Goal: Information Seeking & Learning: Learn about a topic

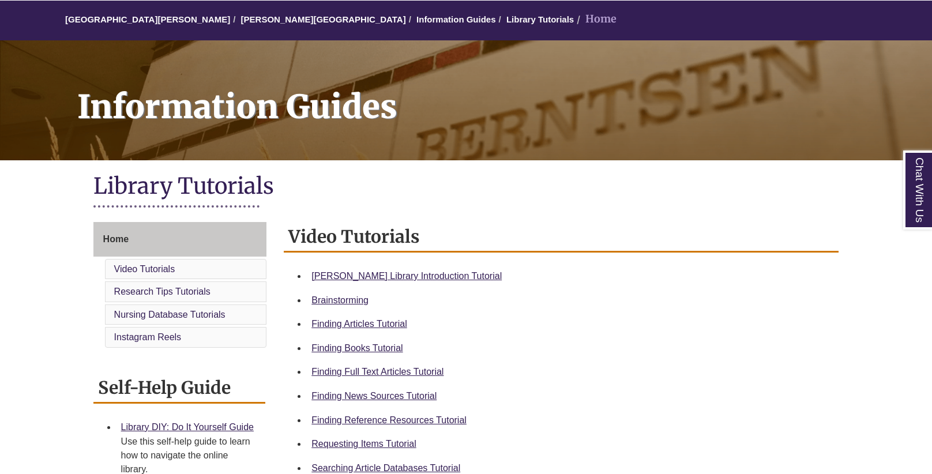
scroll to position [104, 0]
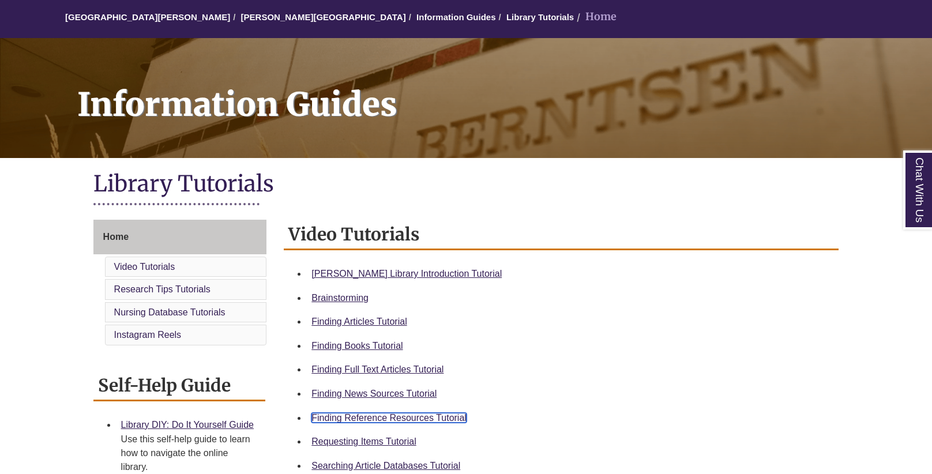
click at [430, 415] on link "Finding Reference Resources Tutorial" at bounding box center [388, 418] width 155 height 10
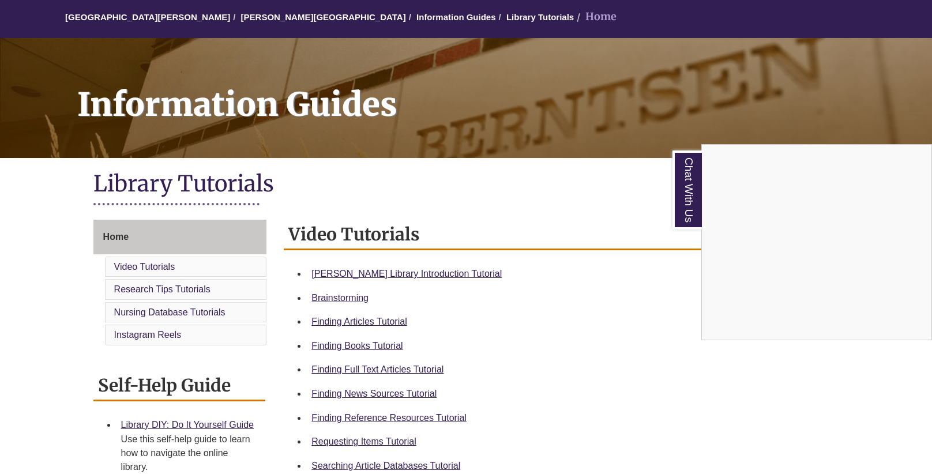
click at [347, 262] on div "Chat With Us" at bounding box center [466, 237] width 932 height 474
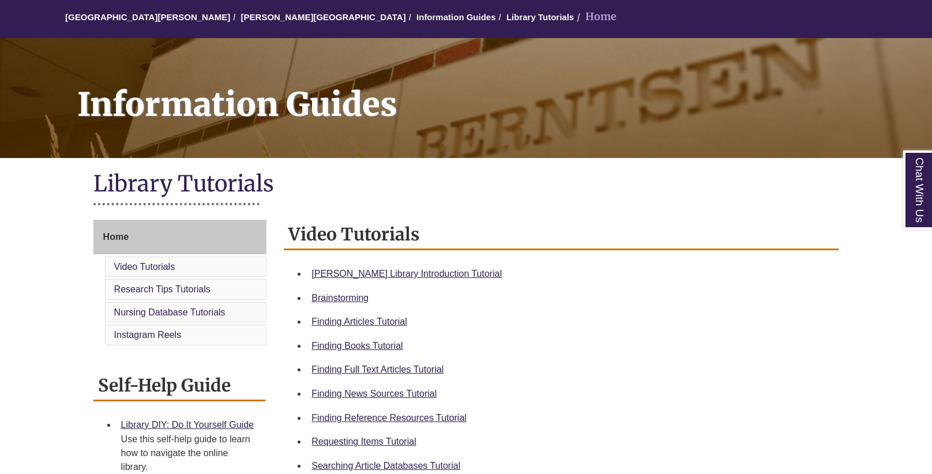
click at [412, 208] on div "Library Tutorials" at bounding box center [465, 192] width 745 height 44
click at [270, 21] on link "[PERSON_NAME][GEOGRAPHIC_DATA]" at bounding box center [323, 17] width 165 height 10
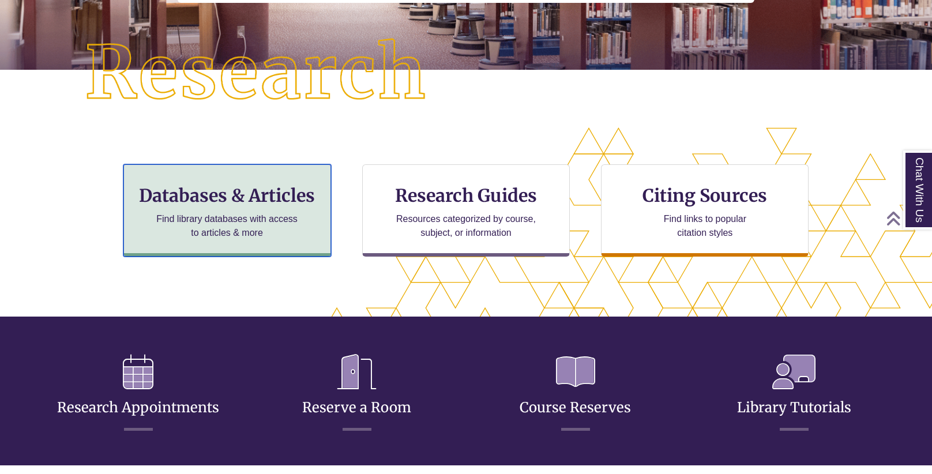
click at [217, 197] on h3 "Databases & Articles" at bounding box center [227, 195] width 188 height 22
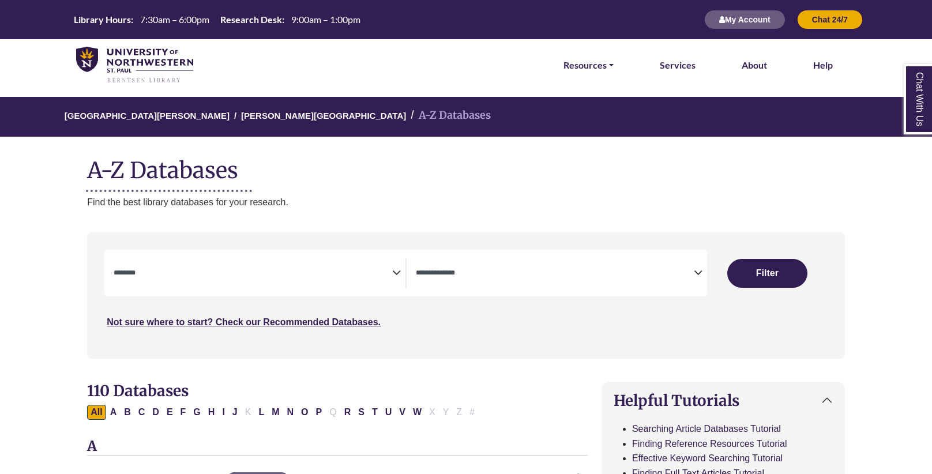
select select "Database Subject Filter"
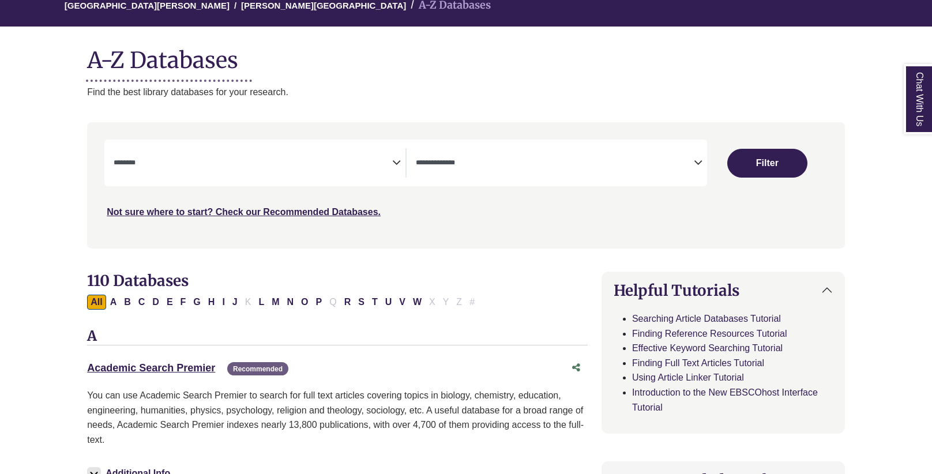
scroll to position [112, 0]
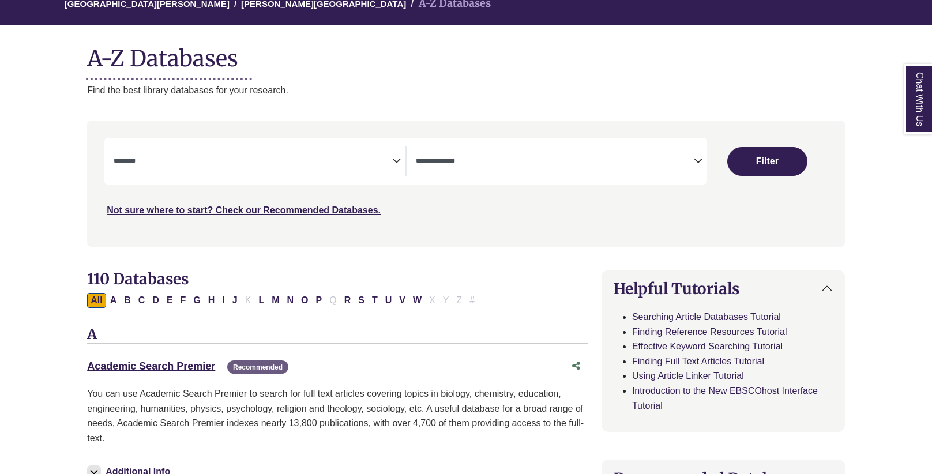
click at [500, 164] on textarea "Search" at bounding box center [555, 161] width 278 height 9
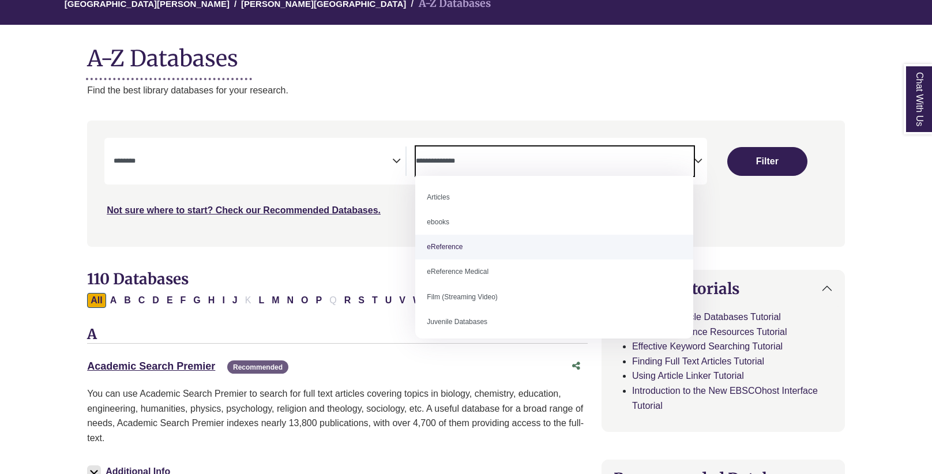
select select "*****"
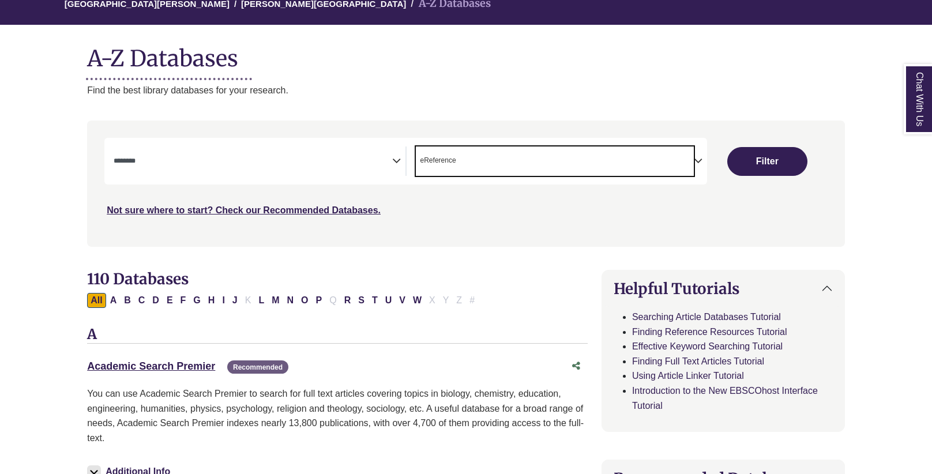
scroll to position [22, 0]
click at [391, 170] on div "**********" at bounding box center [259, 160] width 291 height 29
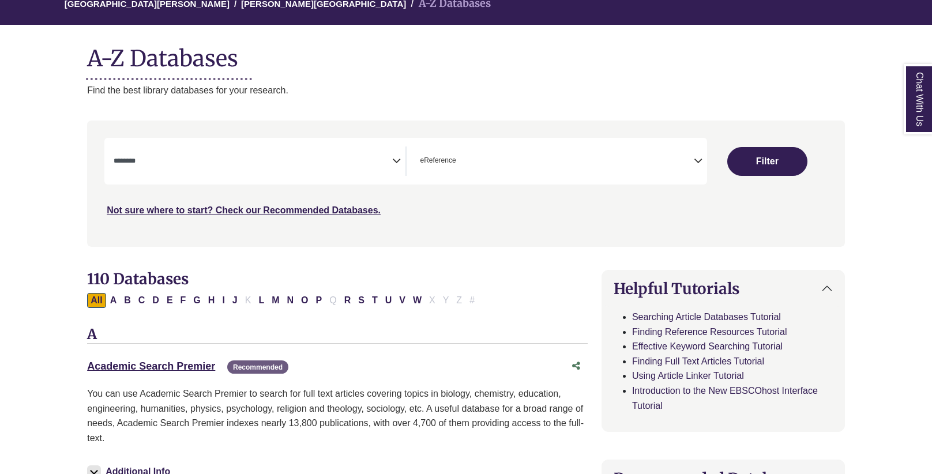
click at [392, 165] on icon "Search filters" at bounding box center [396, 158] width 9 height 17
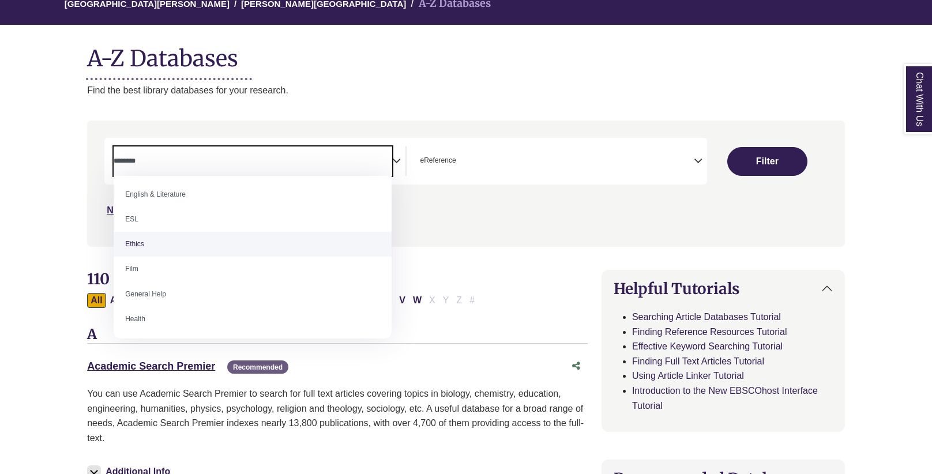
scroll to position [404, 0]
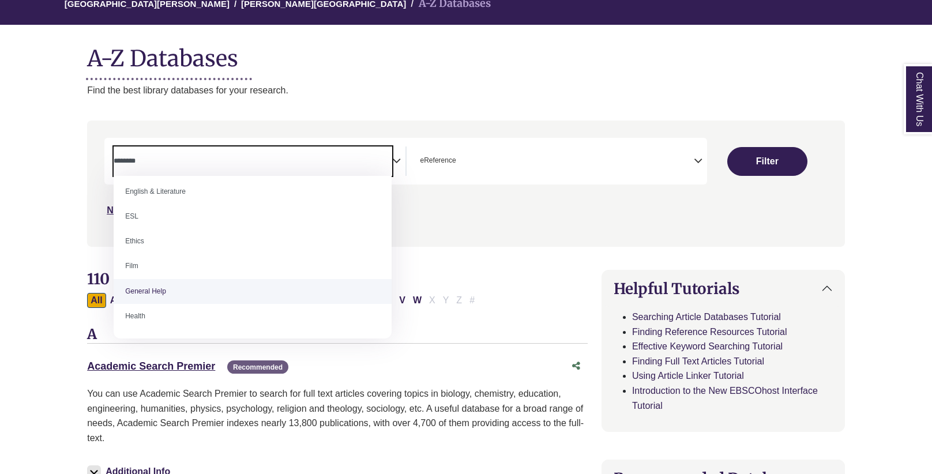
select select "*****"
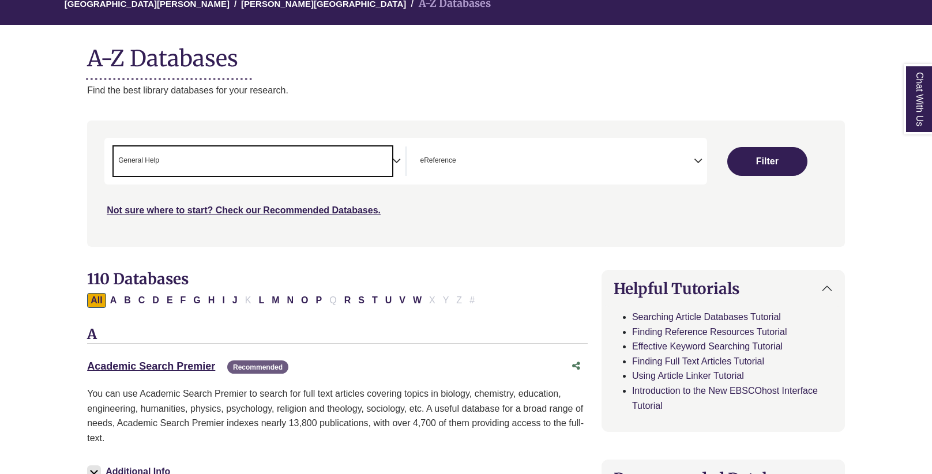
scroll to position [225, 0]
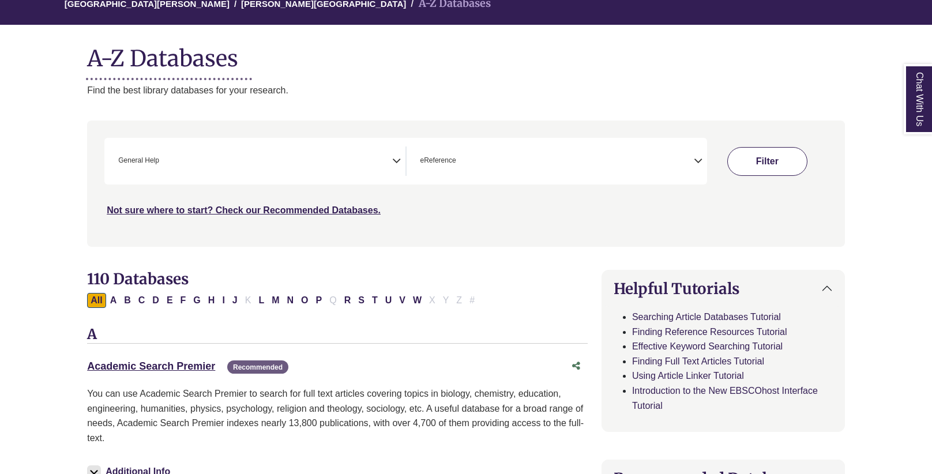
click at [763, 165] on button "Filter" at bounding box center [767, 161] width 80 height 29
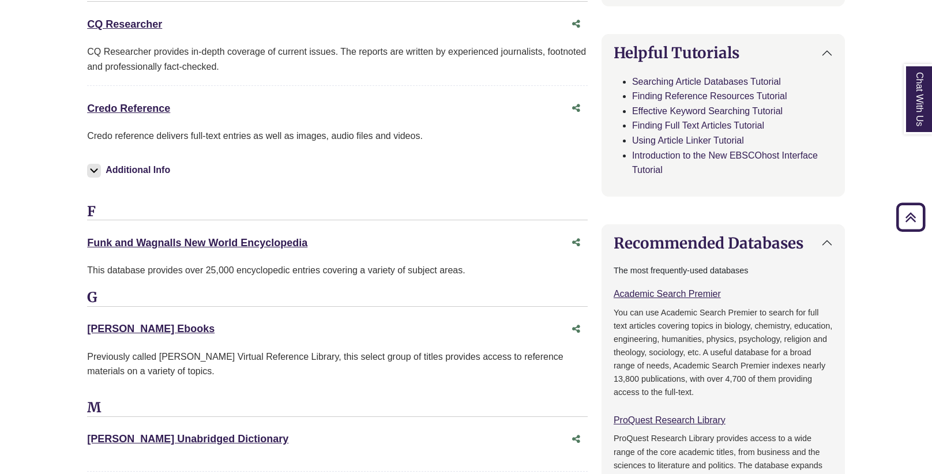
scroll to position [548, 0]
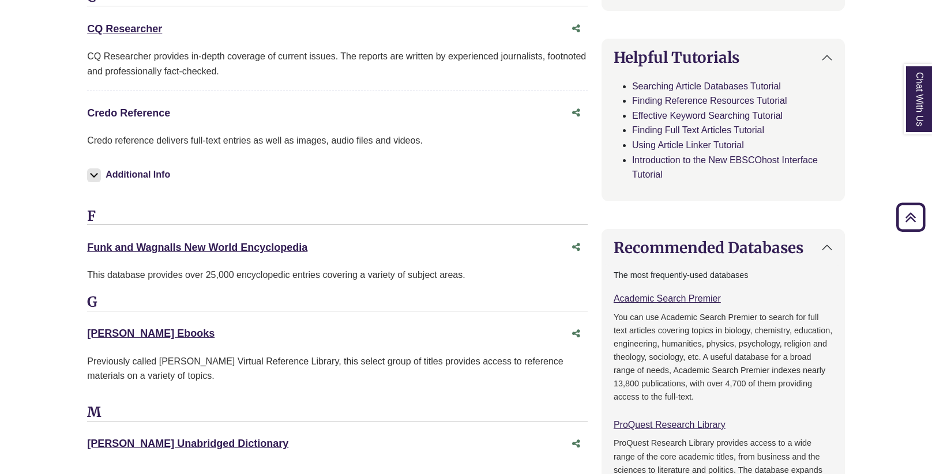
click at [142, 107] on link "Credo Reference This link opens in a new window" at bounding box center [128, 113] width 83 height 12
click at [24, 274] on body "Skip to Main Content Library Hours: 7:30am – 6:00pm Research Desk: 9:00am – 1:0…" at bounding box center [466, 477] width 932 height 2051
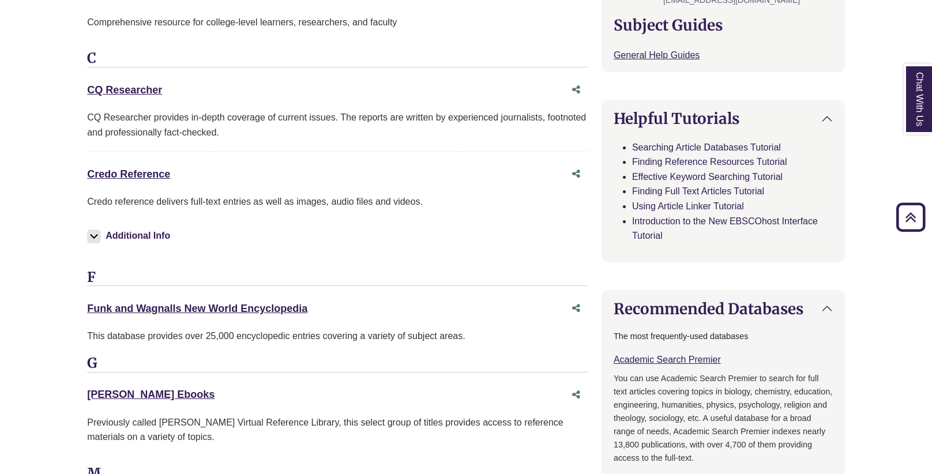
scroll to position [478, 0]
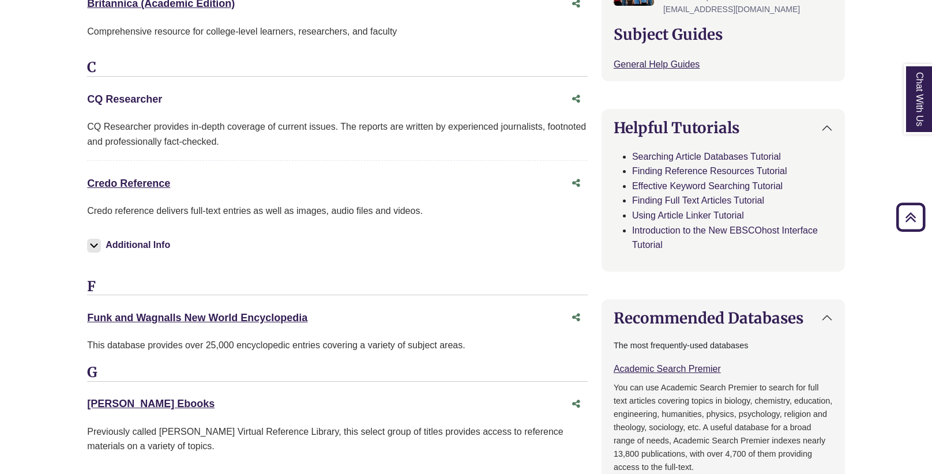
click at [133, 93] on link "CQ Researcher This link opens in a new window" at bounding box center [124, 99] width 75 height 12
click at [470, 40] on div "Comprehensive resource for college-level learners, researchers, and faculty" at bounding box center [337, 36] width 500 height 24
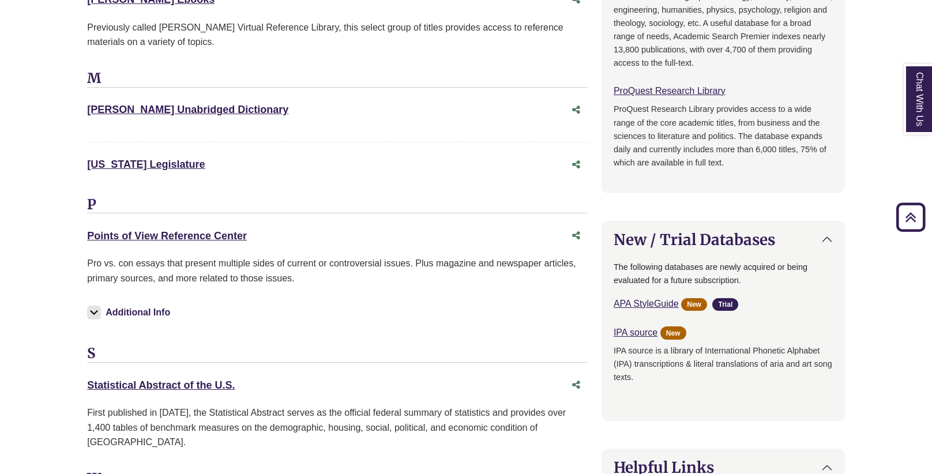
scroll to position [884, 0]
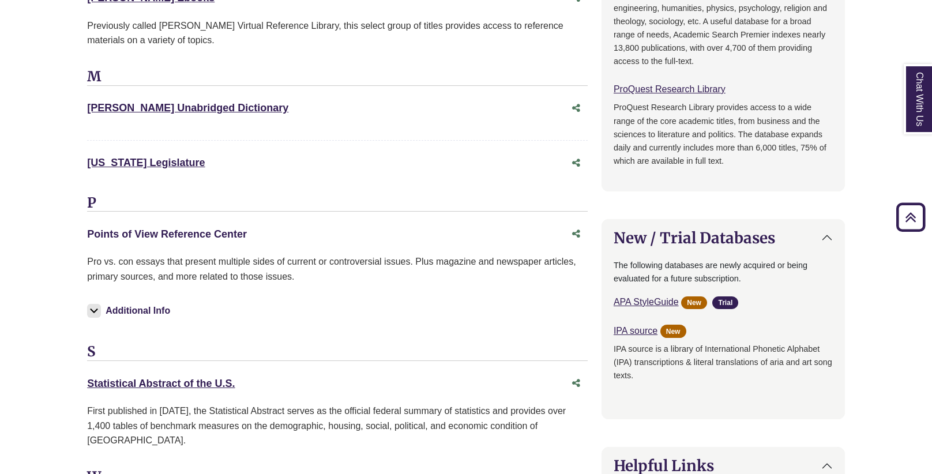
click at [168, 228] on link "Points of View Reference Center This link opens in a new window" at bounding box center [167, 234] width 160 height 12
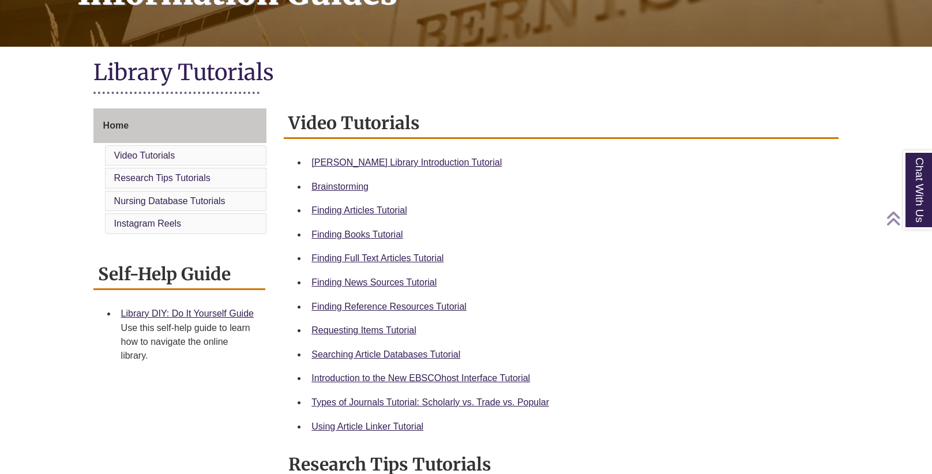
scroll to position [217, 0]
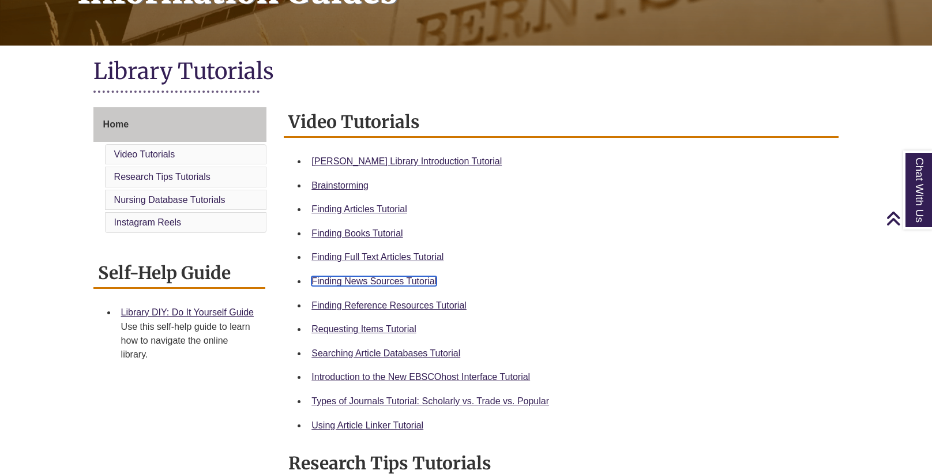
click at [387, 276] on link "Finding News Sources Tutorial" at bounding box center [373, 281] width 125 height 10
click at [396, 73] on h1 "Library Tutorials" at bounding box center [465, 72] width 745 height 31
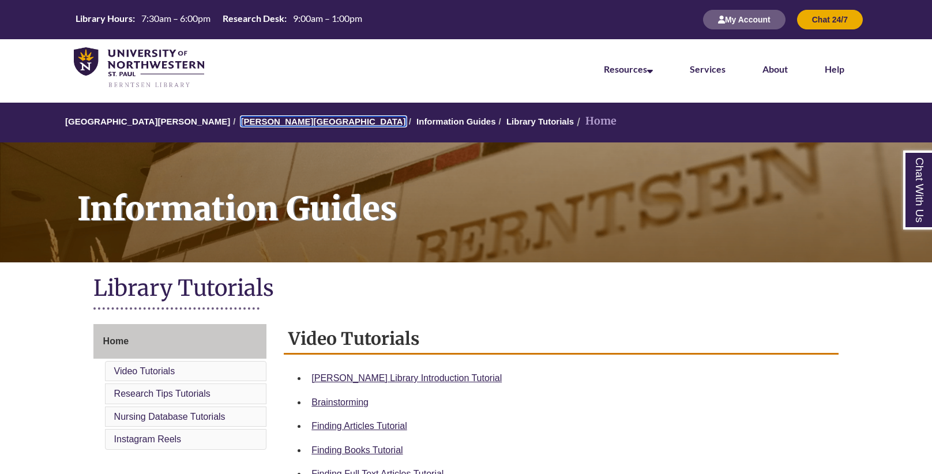
click at [257, 122] on link "[PERSON_NAME][GEOGRAPHIC_DATA]" at bounding box center [323, 121] width 165 height 10
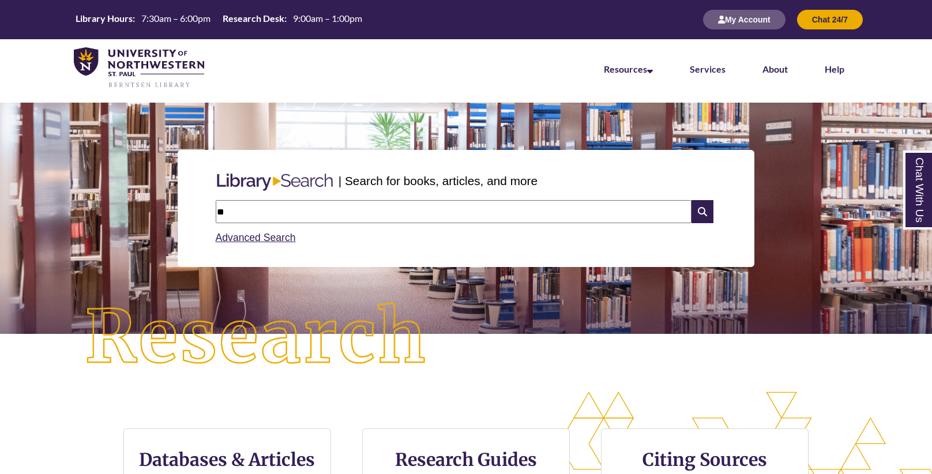
type input "*"
click at [231, 216] on input "text" at bounding box center [454, 211] width 476 height 23
paste input "**********"
type input "**********"
